Goal: Transaction & Acquisition: Obtain resource

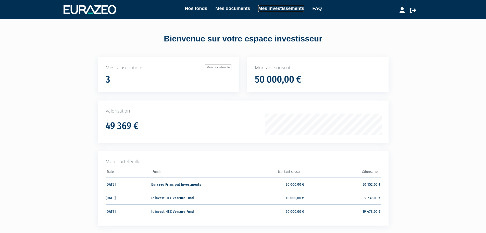
click at [275, 9] on link "Mes investissements" at bounding box center [281, 8] width 46 height 7
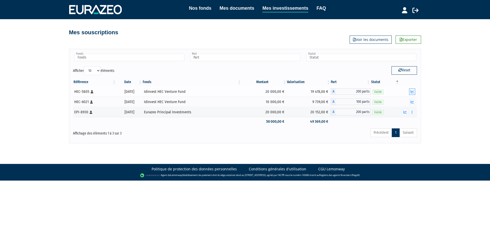
click at [413, 92] on icon "button" at bounding box center [412, 91] width 3 height 3
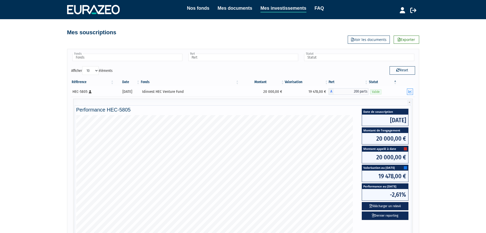
click at [411, 92] on icon "button" at bounding box center [410, 91] width 3 height 3
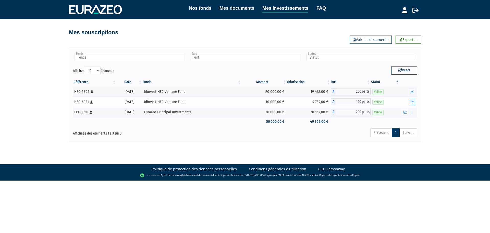
click at [411, 102] on icon "button" at bounding box center [412, 101] width 3 height 3
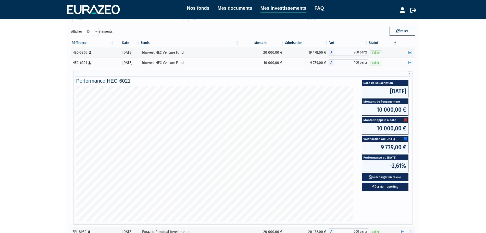
scroll to position [51, 0]
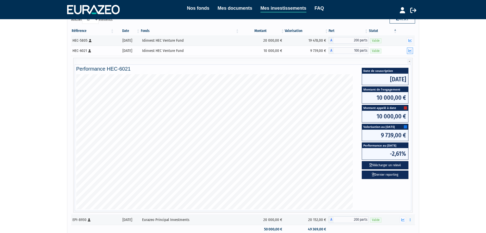
click at [411, 50] on icon "button" at bounding box center [410, 50] width 3 height 3
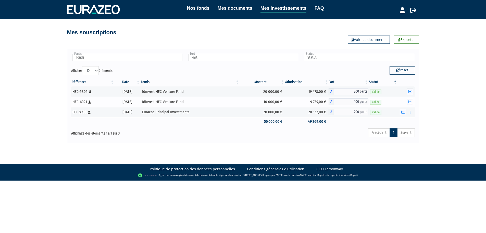
scroll to position [0, 0]
click at [405, 113] on icon "button" at bounding box center [405, 111] width 3 height 3
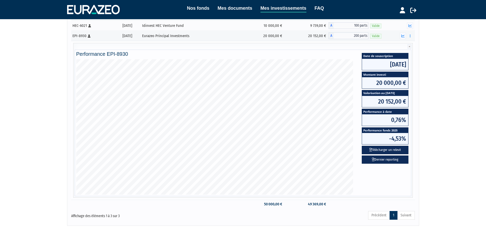
scroll to position [77, 0]
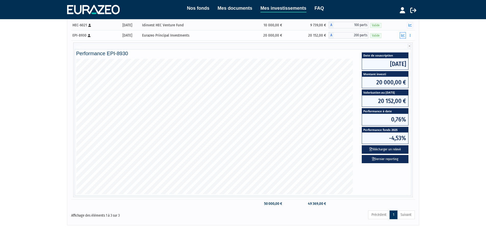
click at [405, 38] on button "button" at bounding box center [403, 35] width 6 height 6
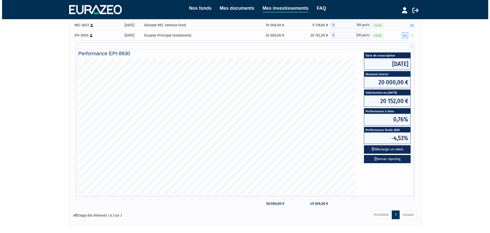
scroll to position [0, 0]
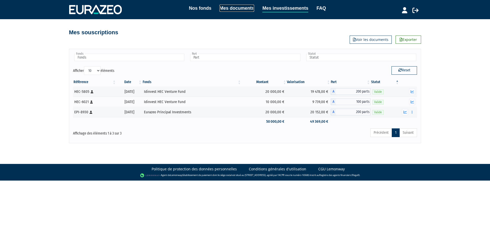
click at [246, 7] on link "Mes documents" at bounding box center [237, 8] width 35 height 7
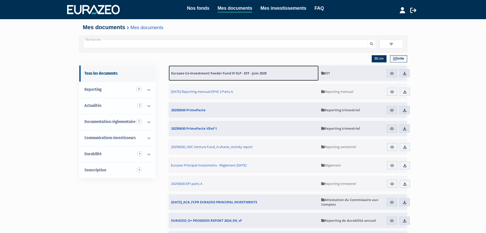
click at [253, 73] on span "Eurazeo Co-Investment Feeder Fund IV SLP - EET - Juin 2025" at bounding box center [218, 73] width 95 height 5
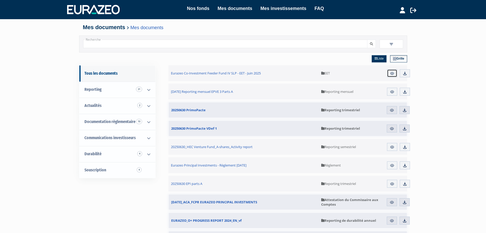
click at [393, 74] on img at bounding box center [392, 73] width 5 height 5
click at [407, 74] on img at bounding box center [405, 73] width 5 height 5
click at [278, 9] on link "Mes investissements" at bounding box center [284, 8] width 46 height 7
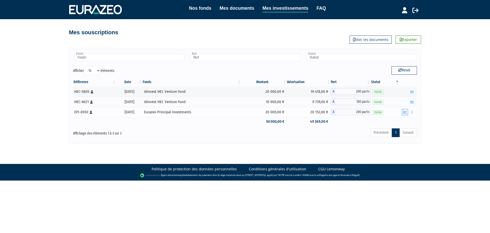
click at [404, 112] on icon "button" at bounding box center [405, 111] width 3 height 3
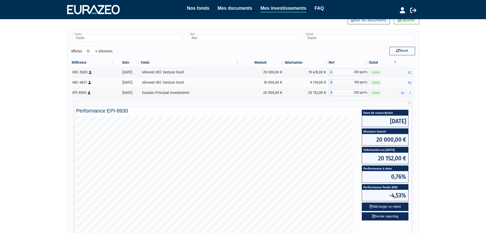
scroll to position [51, 0]
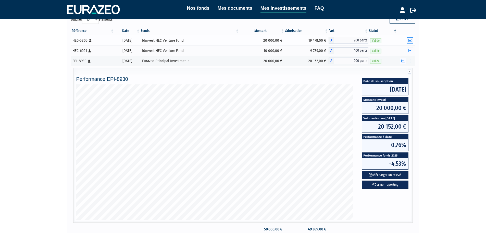
click at [410, 40] on icon "button" at bounding box center [410, 40] width 3 height 3
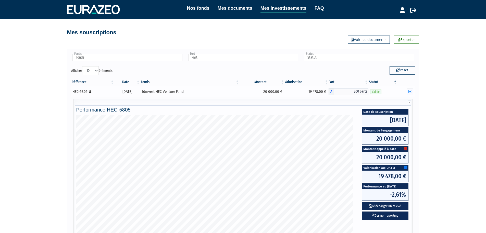
click at [408, 93] on button "button" at bounding box center [410, 91] width 6 height 6
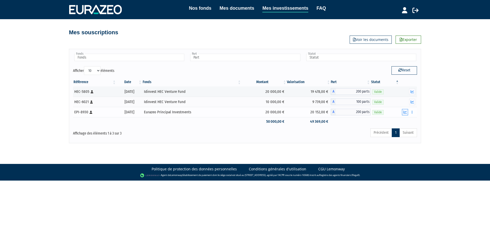
click at [403, 112] on button "button" at bounding box center [405, 112] width 6 height 6
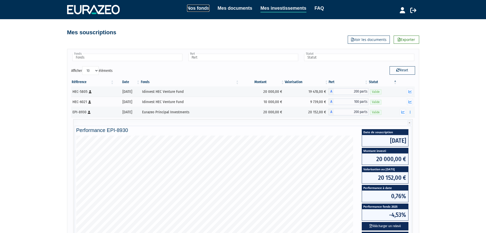
click at [200, 9] on link "Nos fonds" at bounding box center [198, 8] width 22 height 7
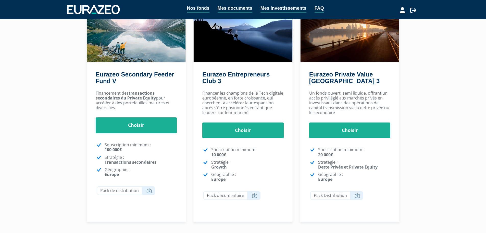
scroll to position [31, 0]
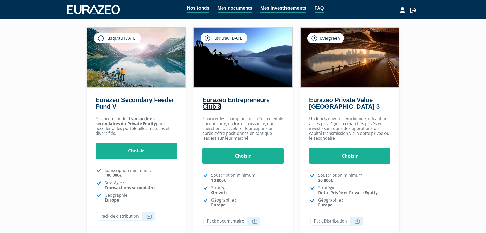
click at [225, 101] on link "Eurazeo Entrepreneurs Club 3" at bounding box center [235, 103] width 67 height 14
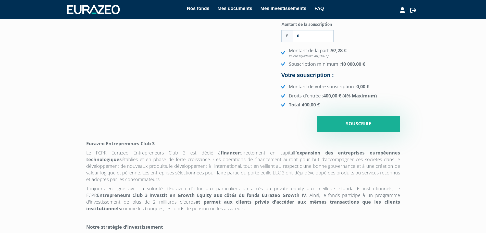
scroll to position [51, 0]
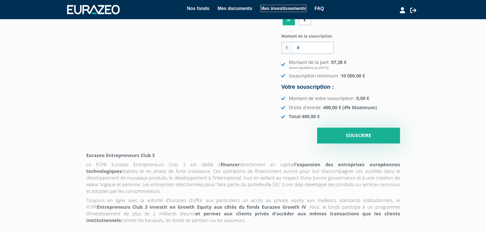
click at [264, 9] on link "Mes investissements" at bounding box center [284, 8] width 46 height 7
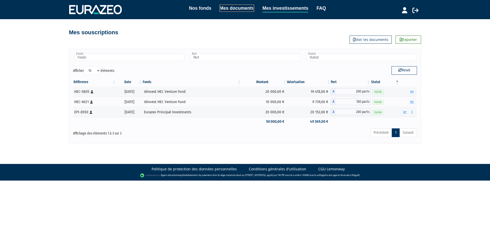
click at [244, 7] on link "Mes documents" at bounding box center [237, 8] width 35 height 7
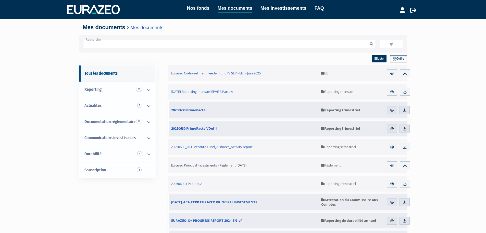
scroll to position [26, 0]
